Goal: Information Seeking & Learning: Learn about a topic

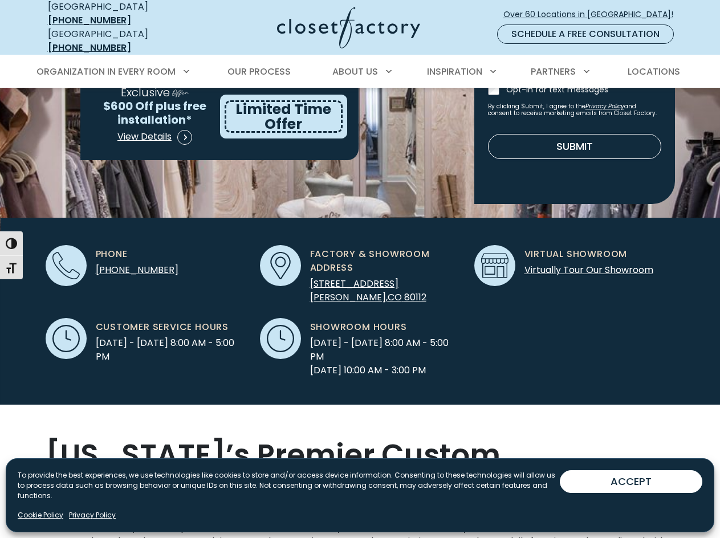
scroll to position [342, 0]
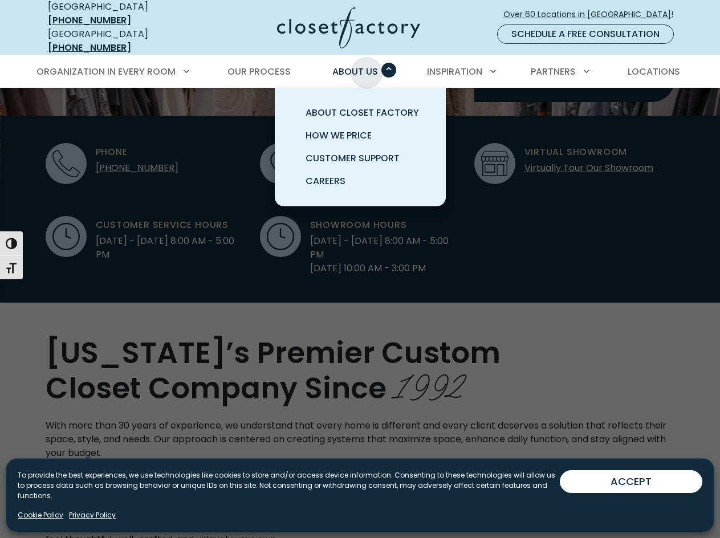
click at [367, 65] on span "About Us" at bounding box center [355, 71] width 46 height 13
click at [359, 106] on span "About Closet Factory" at bounding box center [362, 112] width 113 height 13
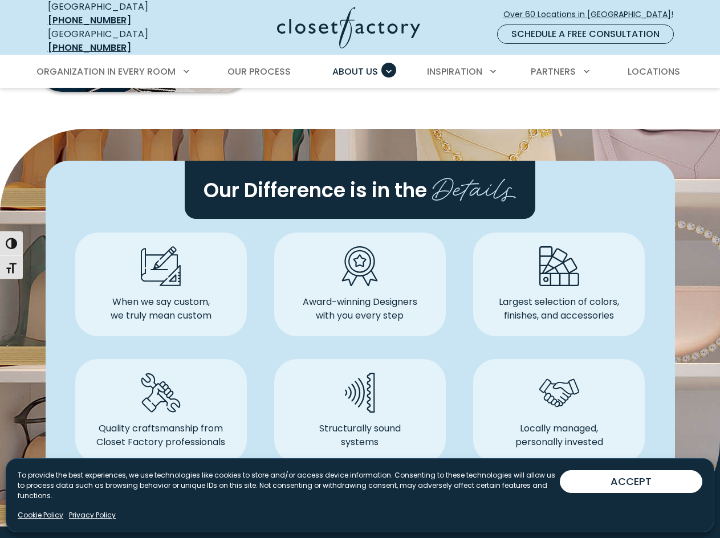
scroll to position [570, 0]
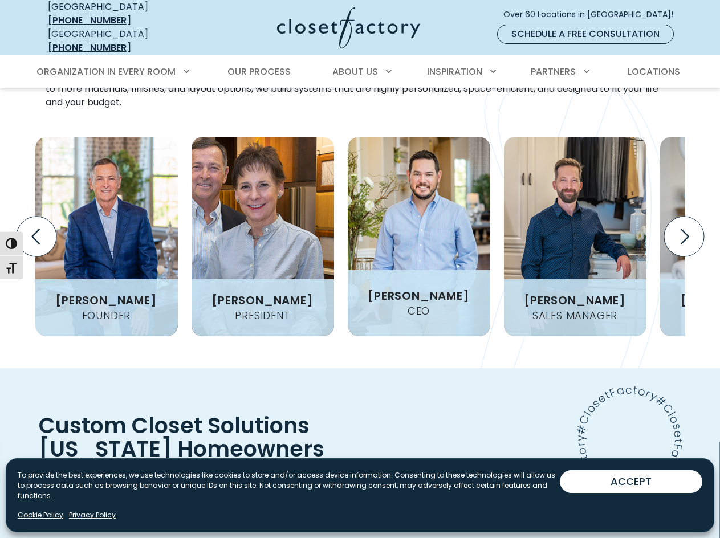
scroll to position [1483, 0]
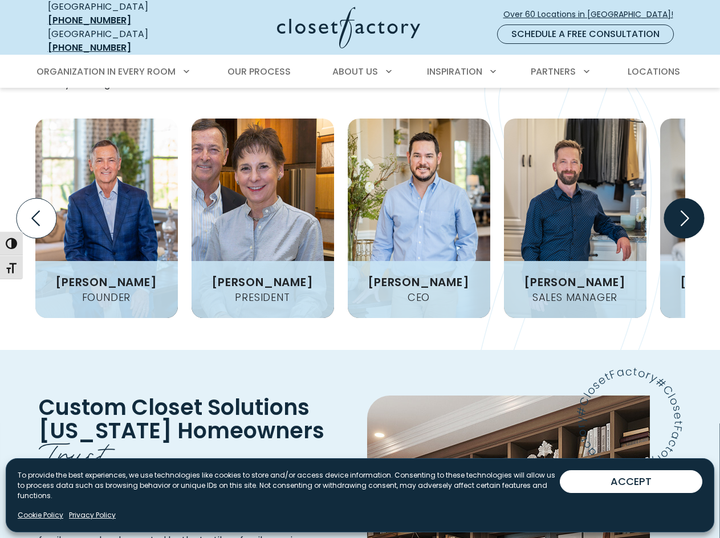
click at [680, 227] on icon "Next slide" at bounding box center [684, 218] width 40 height 40
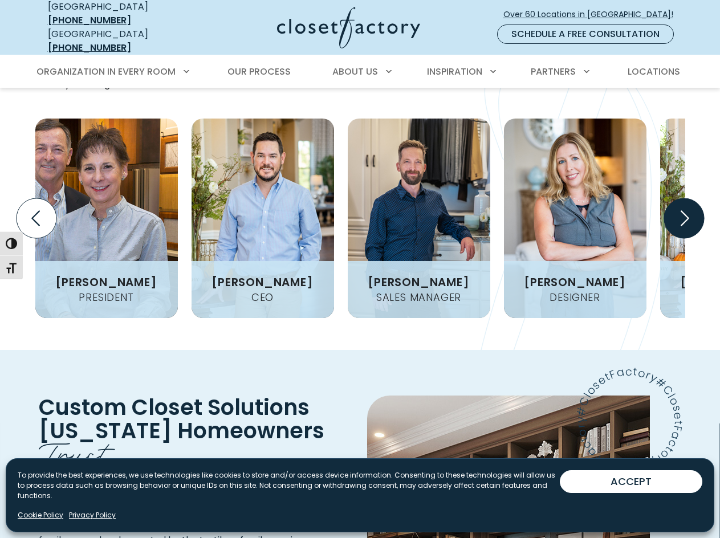
click at [680, 227] on icon "Next slide" at bounding box center [684, 218] width 40 height 40
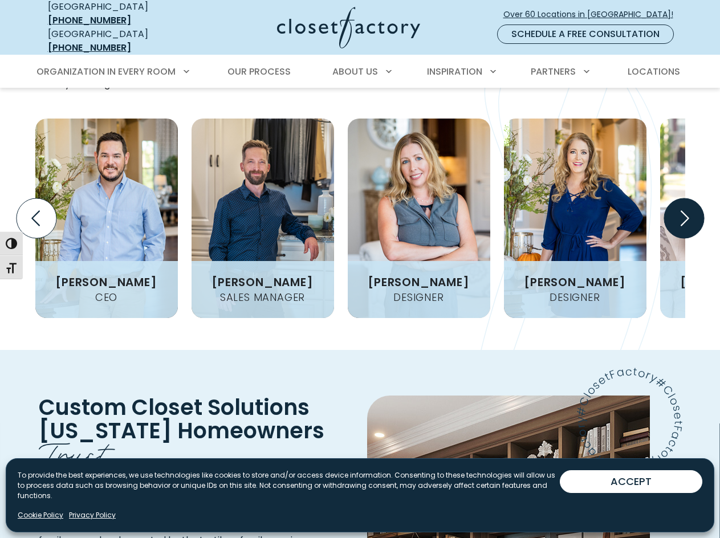
click at [680, 227] on icon "Next slide" at bounding box center [684, 218] width 40 height 40
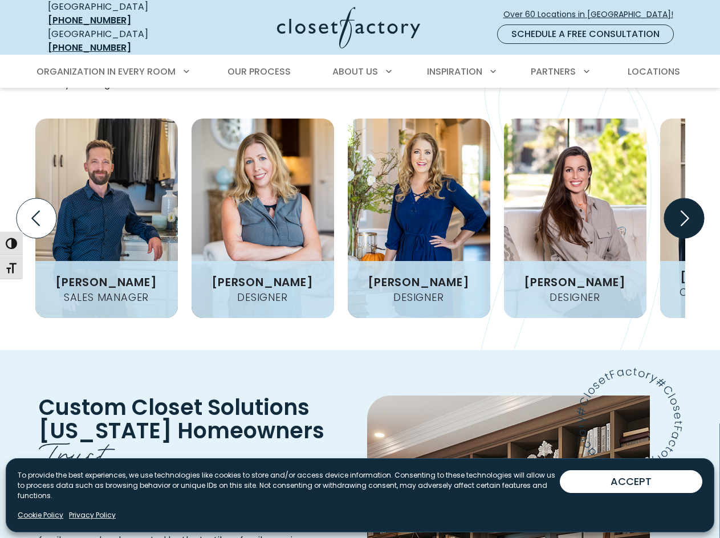
click at [680, 227] on icon "Next slide" at bounding box center [684, 218] width 40 height 40
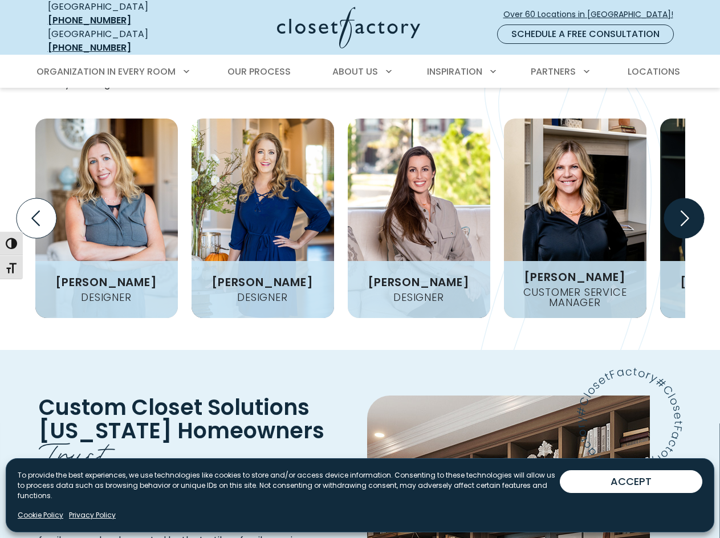
click at [680, 227] on icon "Next slide" at bounding box center [684, 218] width 40 height 40
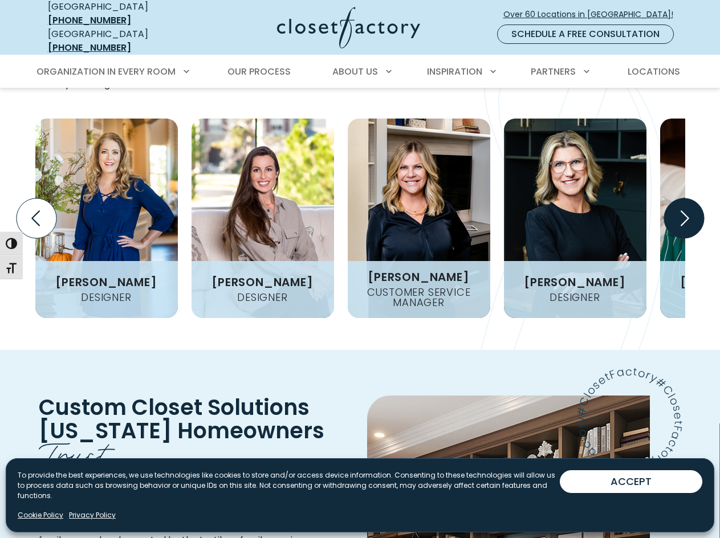
click at [680, 227] on icon "Next slide" at bounding box center [684, 218] width 40 height 40
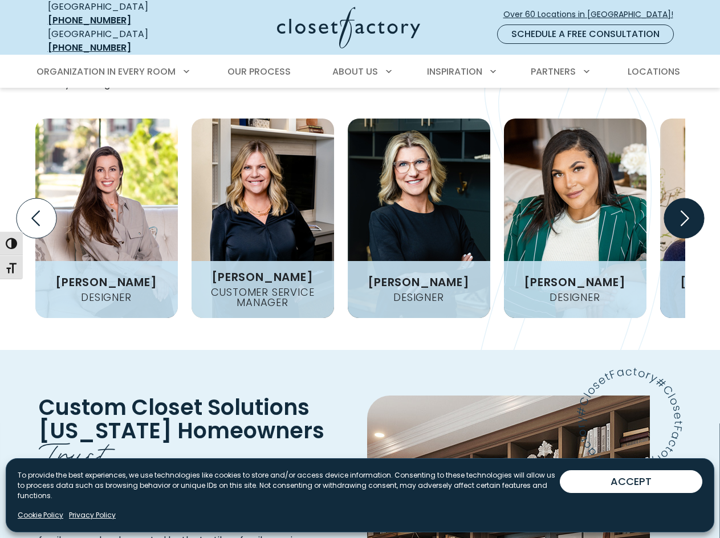
click at [680, 227] on icon "Next slide" at bounding box center [684, 218] width 40 height 40
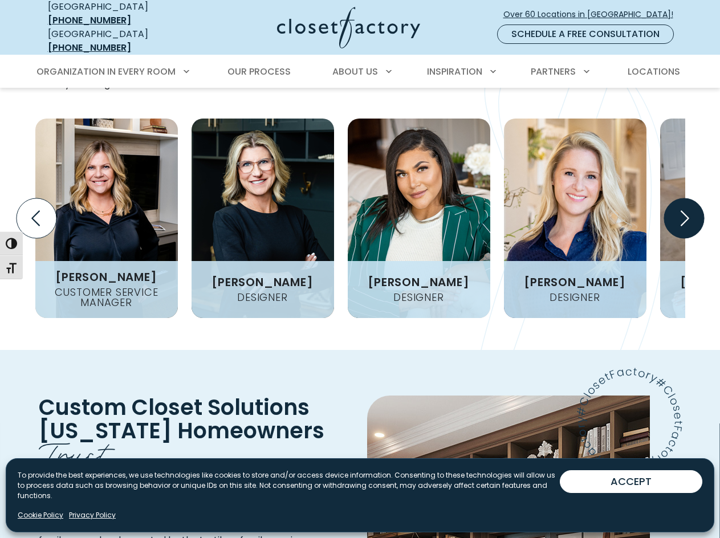
click at [680, 227] on icon "Next slide" at bounding box center [684, 218] width 40 height 40
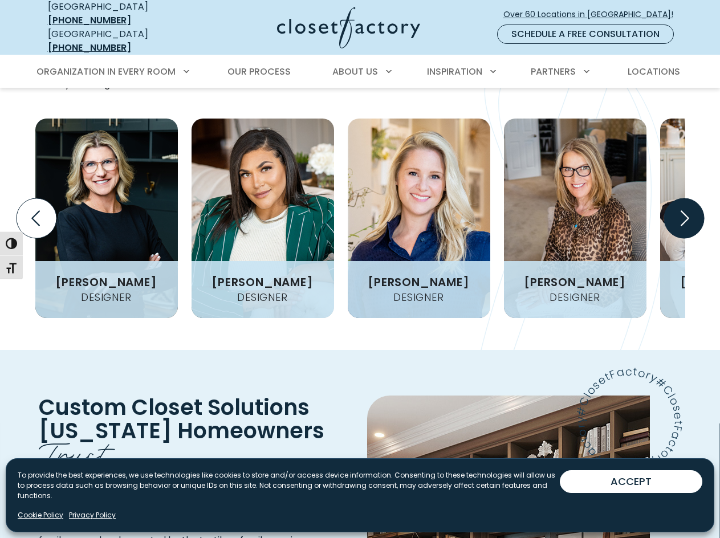
click at [680, 227] on icon "Next slide" at bounding box center [684, 218] width 40 height 40
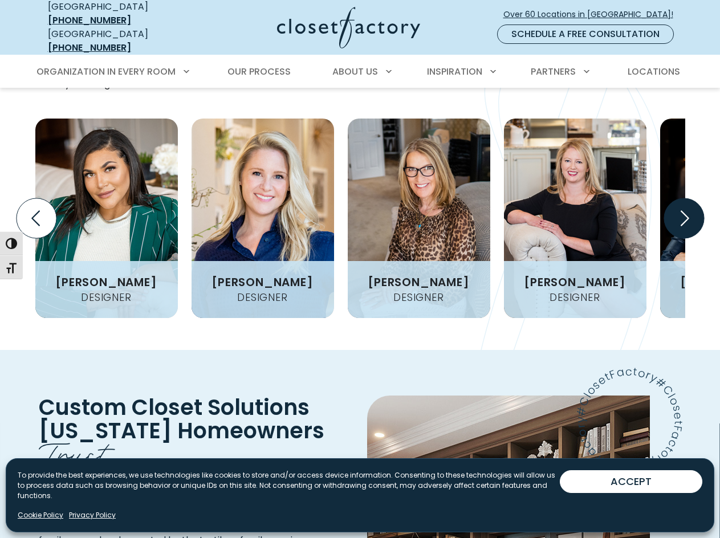
click at [680, 227] on icon "Next slide" at bounding box center [684, 218] width 40 height 40
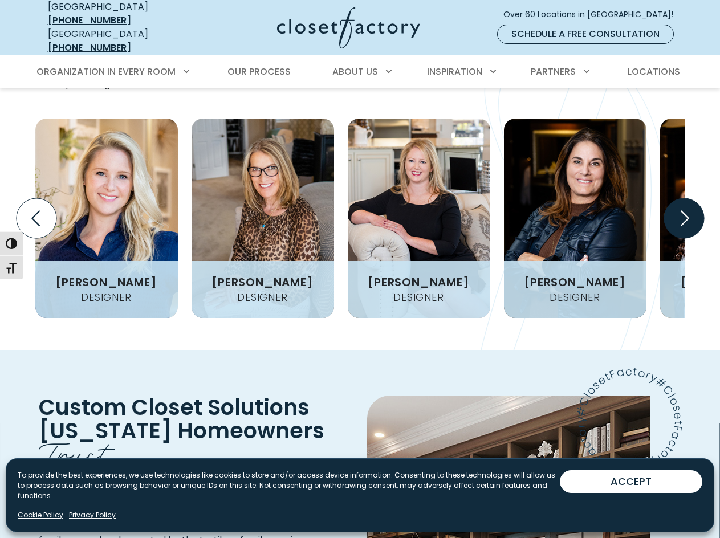
click at [680, 227] on icon "Next slide" at bounding box center [684, 218] width 40 height 40
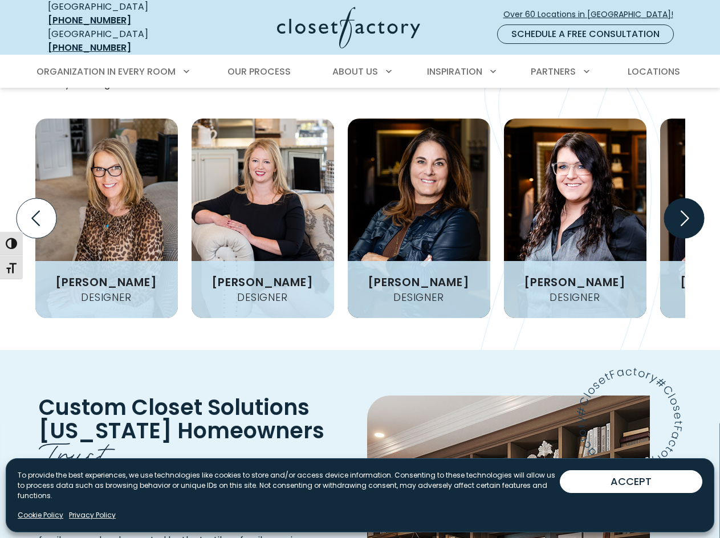
click at [680, 227] on icon "Next slide" at bounding box center [684, 218] width 40 height 40
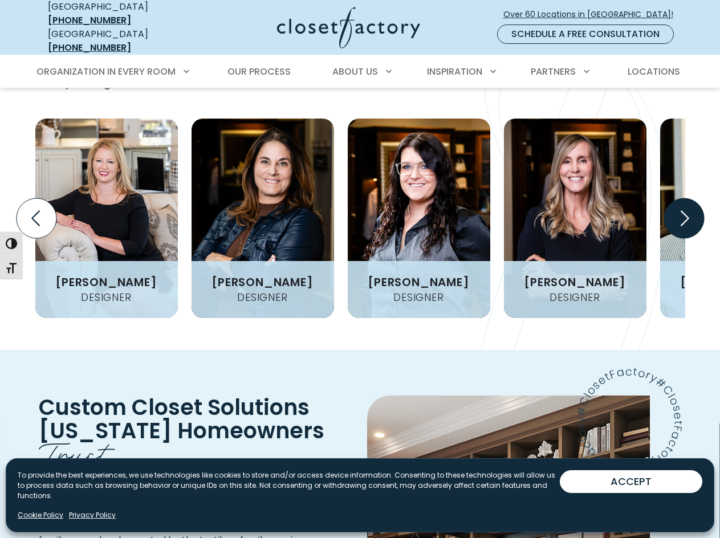
click at [680, 227] on icon "Next slide" at bounding box center [684, 218] width 40 height 40
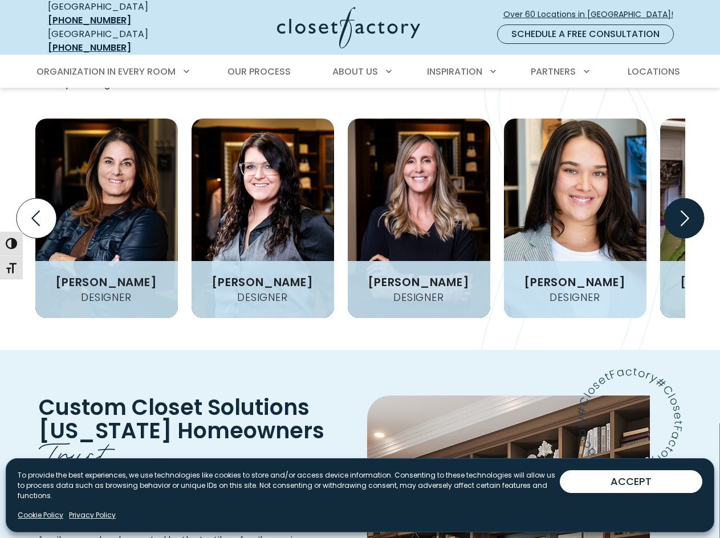
click at [680, 227] on icon "Next slide" at bounding box center [684, 218] width 40 height 40
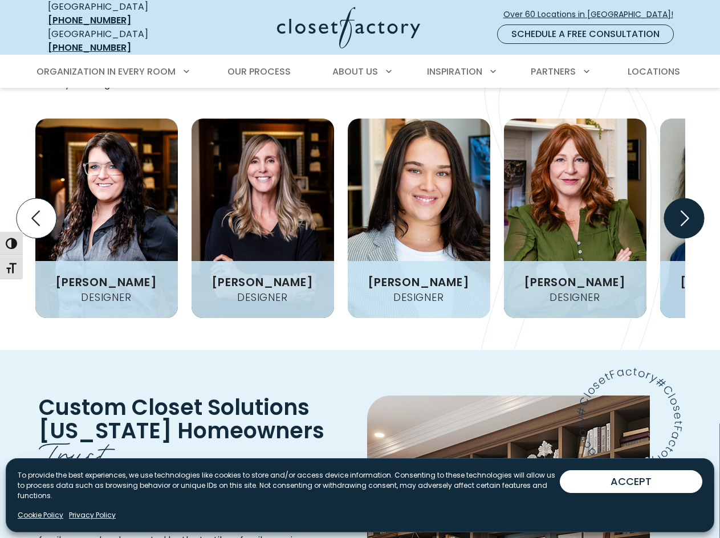
click at [680, 227] on icon "Next slide" at bounding box center [684, 218] width 40 height 40
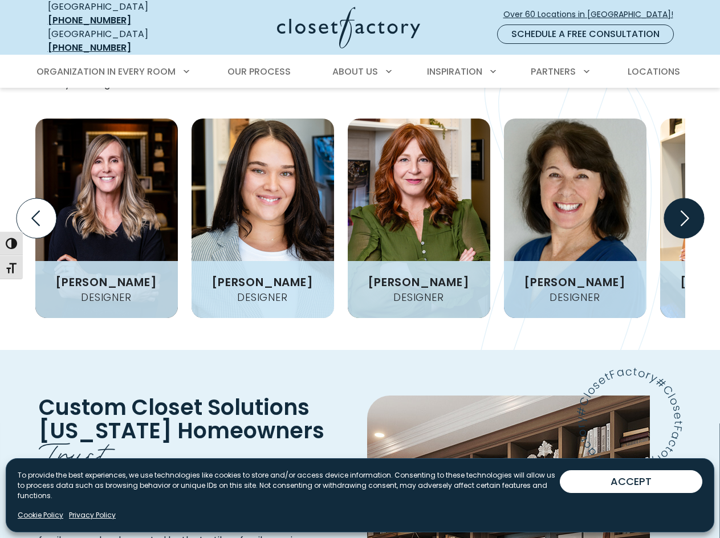
click at [680, 227] on icon "Next slide" at bounding box center [684, 218] width 40 height 40
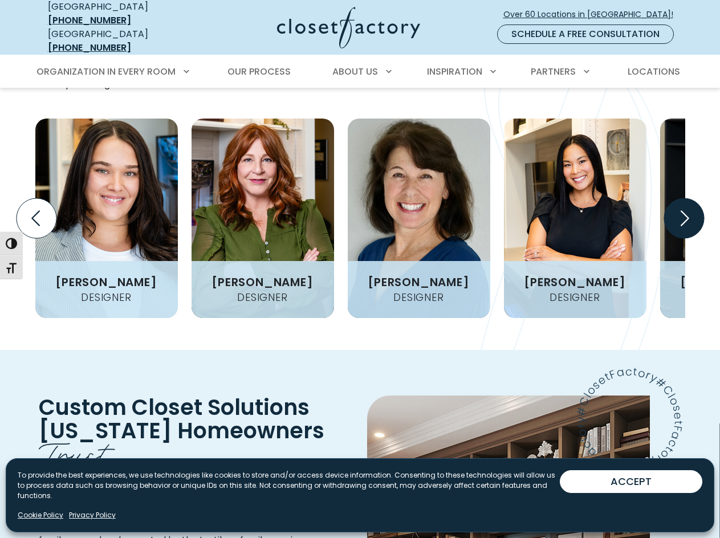
click at [680, 227] on icon "Next slide" at bounding box center [684, 218] width 40 height 40
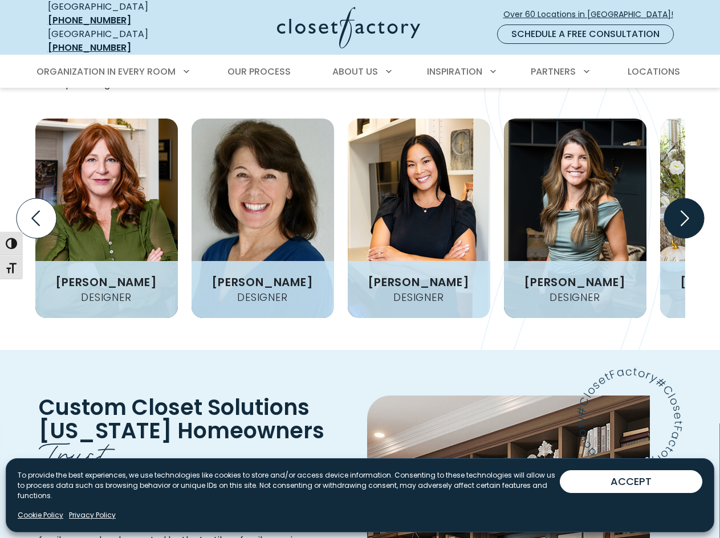
click at [680, 227] on icon "Next slide" at bounding box center [684, 218] width 40 height 40
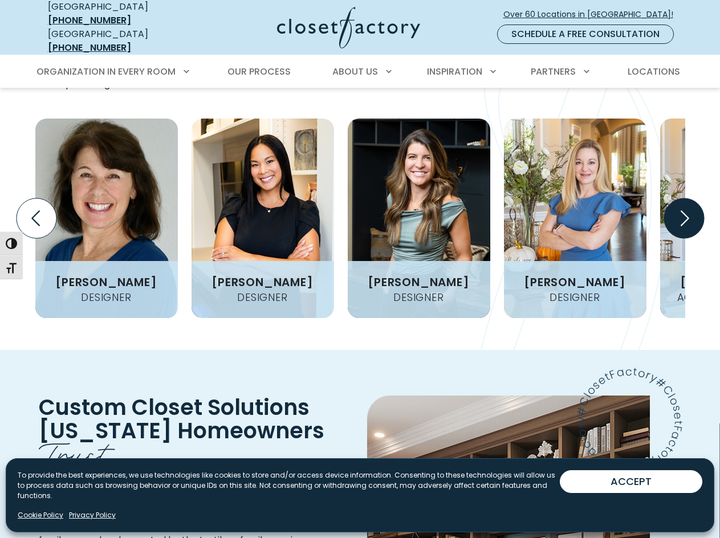
click at [680, 227] on icon "Next slide" at bounding box center [684, 218] width 40 height 40
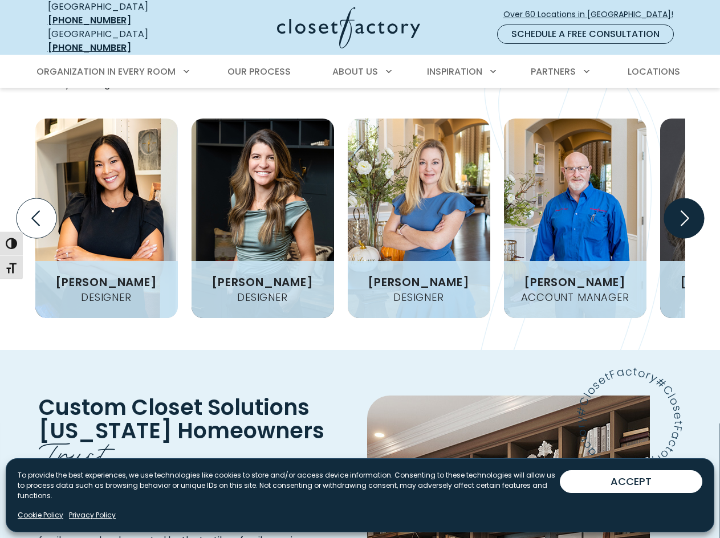
click at [680, 227] on icon "Next slide" at bounding box center [684, 218] width 40 height 40
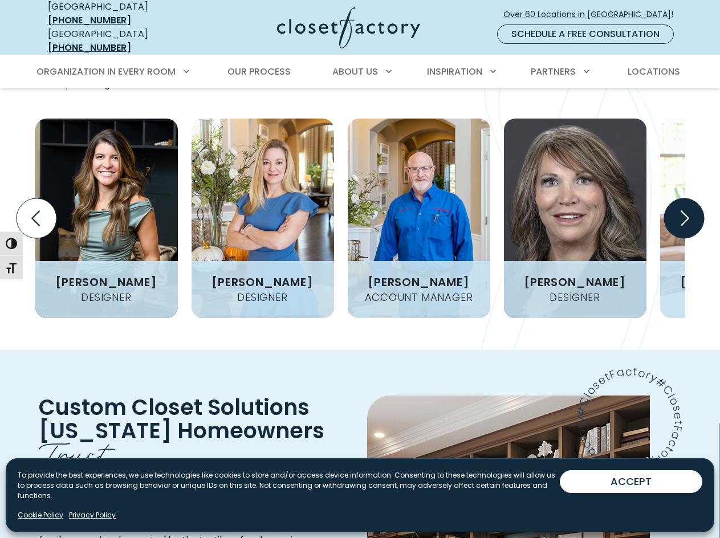
click at [680, 227] on icon "Next slide" at bounding box center [684, 218] width 40 height 40
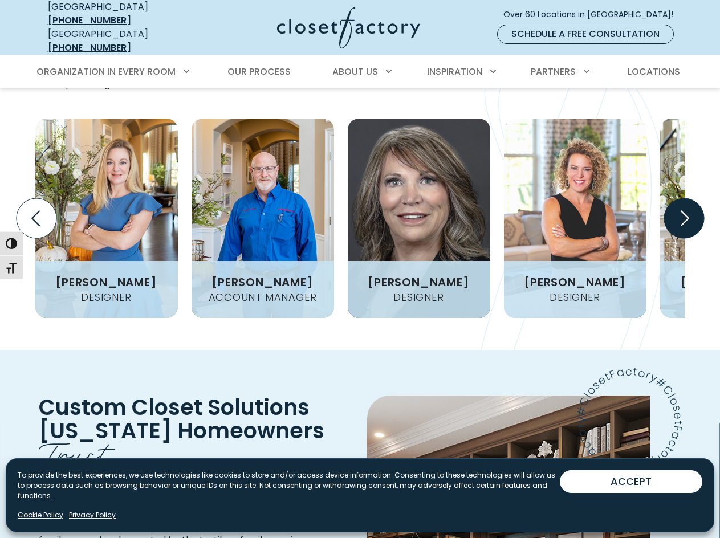
click at [680, 227] on icon "Next slide" at bounding box center [684, 218] width 40 height 40
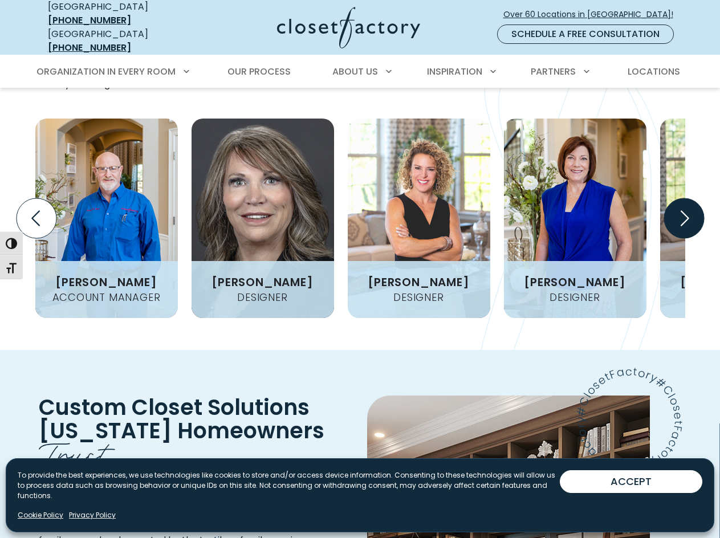
click at [680, 227] on icon "Next slide" at bounding box center [684, 218] width 40 height 40
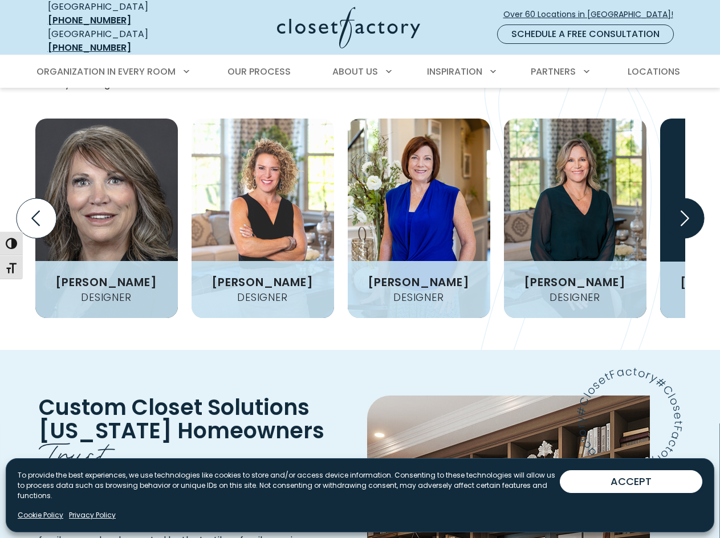
click at [680, 227] on icon "Next slide" at bounding box center [684, 218] width 40 height 40
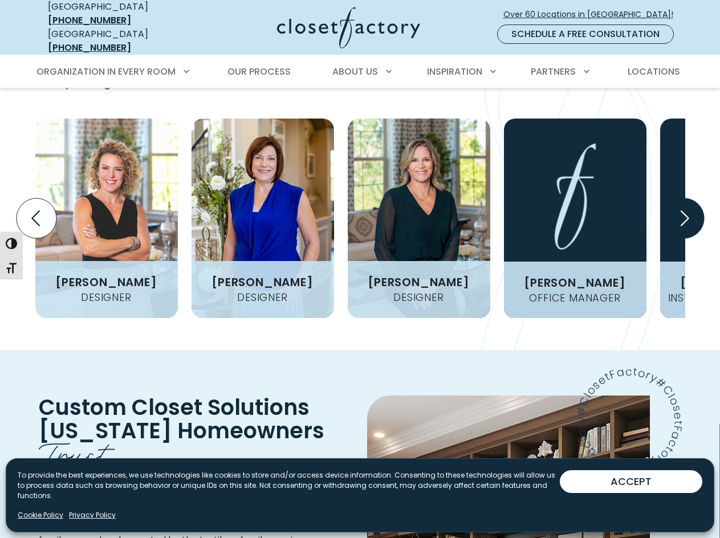
click at [680, 227] on icon "Next slide" at bounding box center [684, 218] width 40 height 40
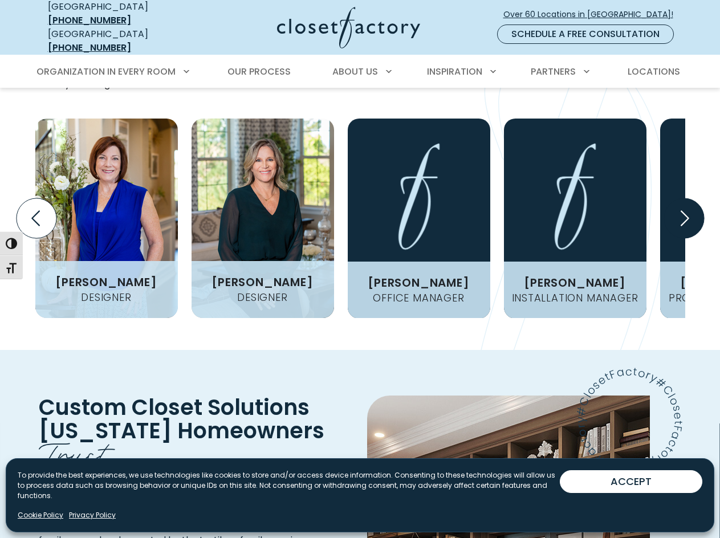
click at [680, 227] on icon "Next slide" at bounding box center [684, 218] width 40 height 40
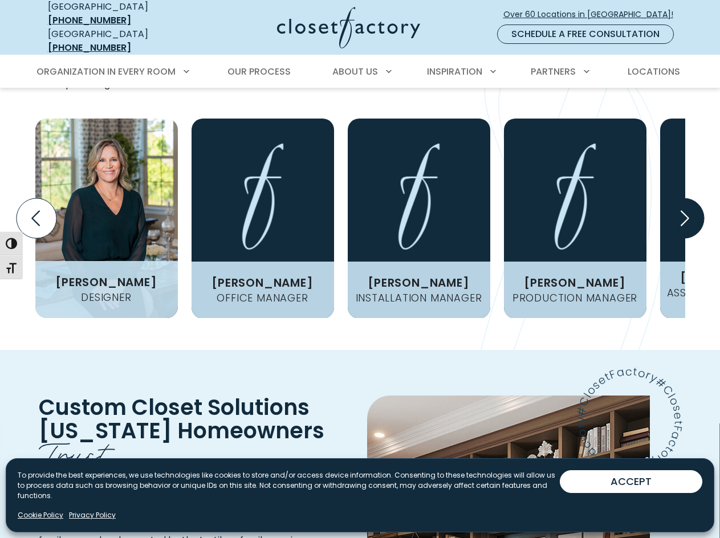
click at [680, 227] on icon "Next slide" at bounding box center [684, 218] width 40 height 40
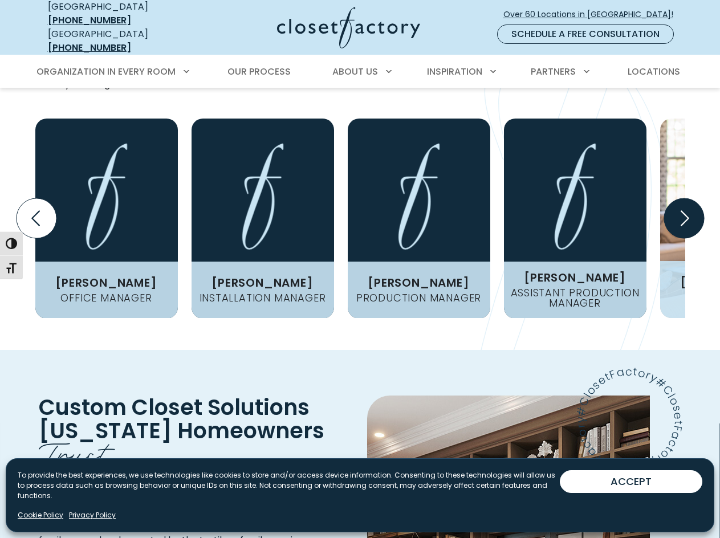
click at [680, 227] on icon "Next slide" at bounding box center [684, 218] width 40 height 40
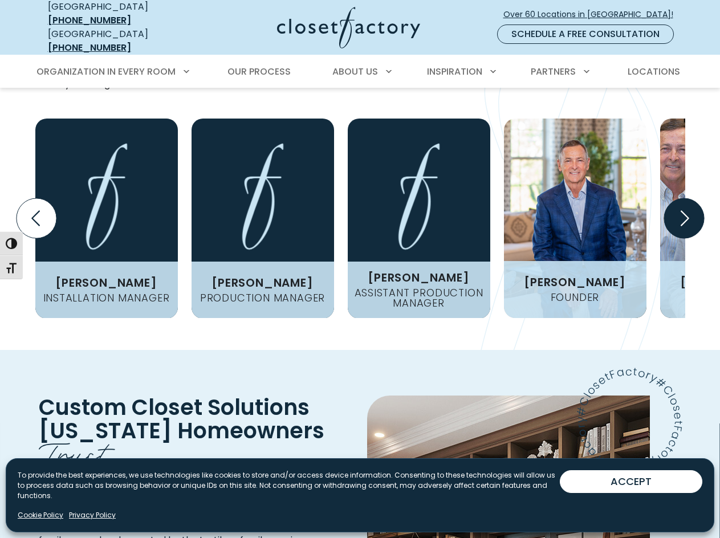
click at [680, 227] on icon "Next slide" at bounding box center [684, 218] width 40 height 40
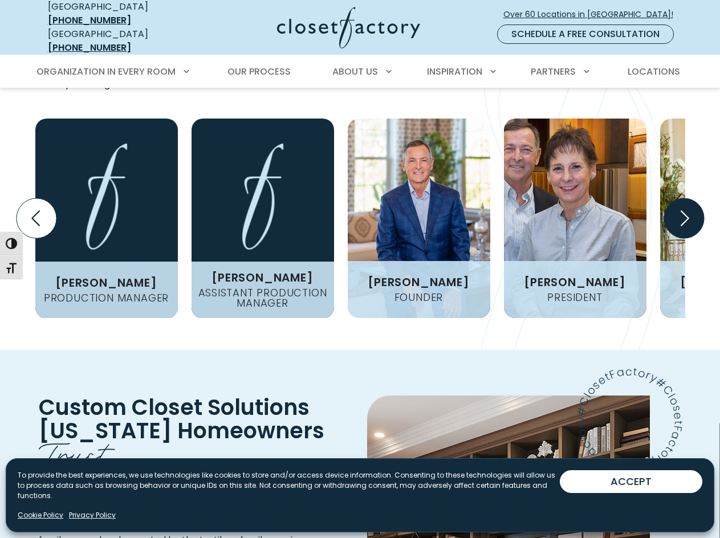
click at [680, 227] on icon "Next slide" at bounding box center [684, 218] width 40 height 40
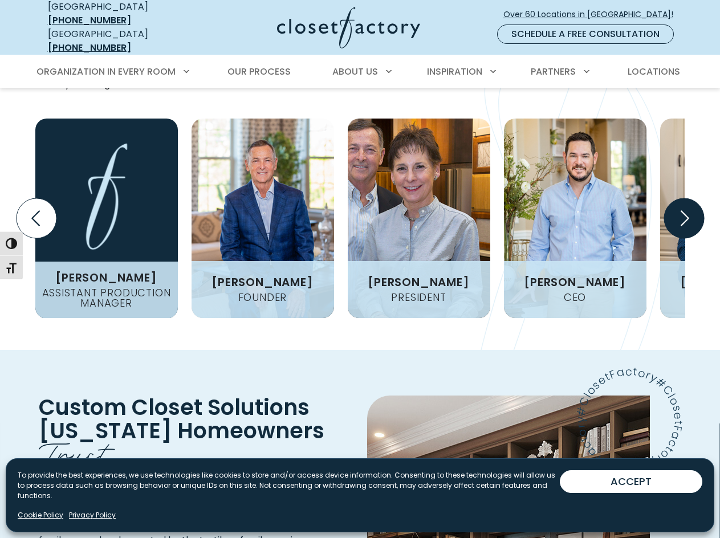
click at [680, 227] on icon "Next slide" at bounding box center [684, 218] width 40 height 40
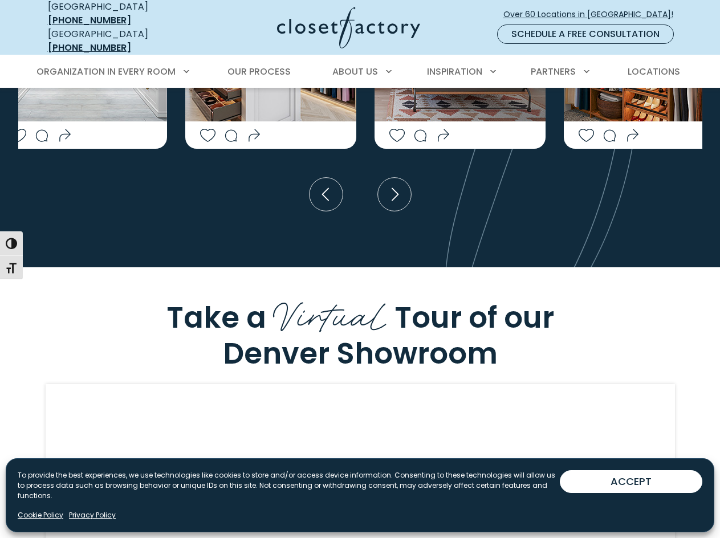
scroll to position [3022, 0]
